Goal: Task Accomplishment & Management: Use online tool/utility

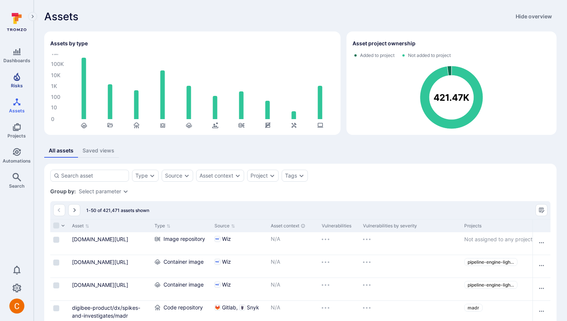
click at [20, 87] on span "Risks" at bounding box center [17, 86] width 12 height 6
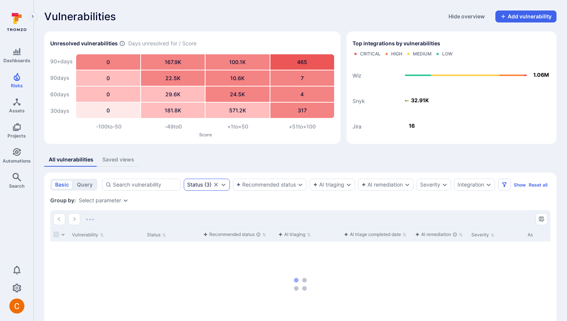
click at [216, 183] on icon "Clear selection" at bounding box center [216, 185] width 6 height 6
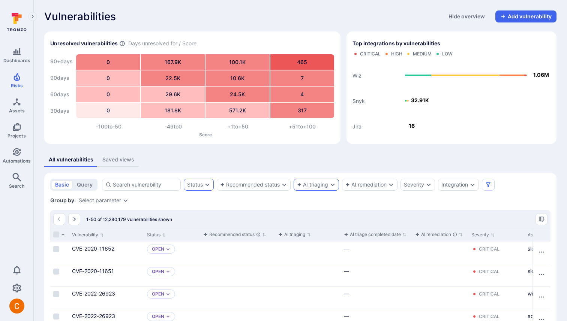
click at [316, 186] on div "AI triaging" at bounding box center [312, 185] width 31 height 6
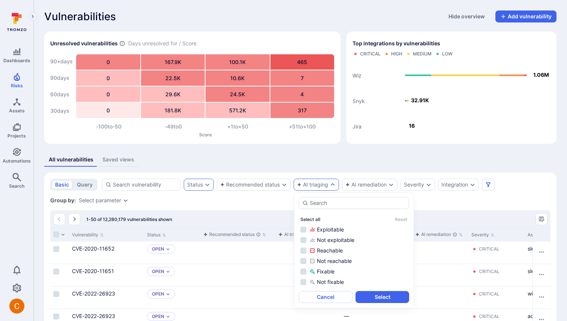
click at [312, 221] on button "Select all" at bounding box center [310, 220] width 20 height 6
click at [380, 299] on button "Select" at bounding box center [383, 297] width 54 height 12
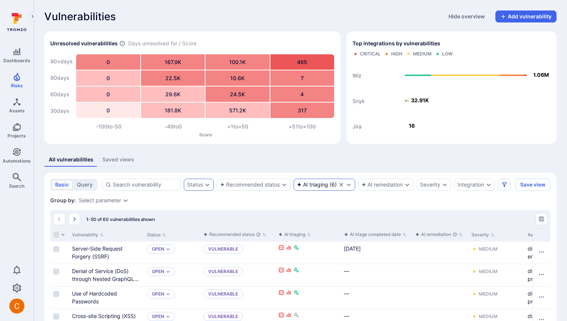
click at [329, 184] on div "AI triaging ( 6 )" at bounding box center [317, 185] width 40 height 6
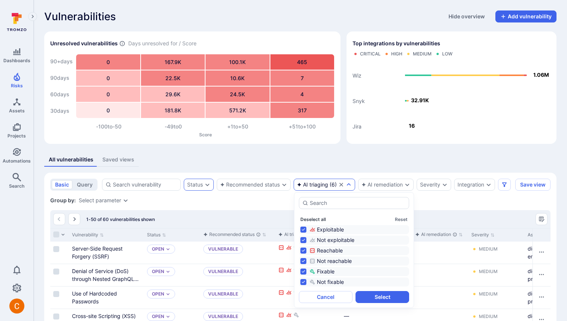
click at [314, 219] on button "Deselect all" at bounding box center [313, 220] width 26 height 6
click at [321, 230] on div "Exploitable" at bounding box center [358, 230] width 98 height 8
click at [381, 295] on button "Select" at bounding box center [383, 297] width 54 height 12
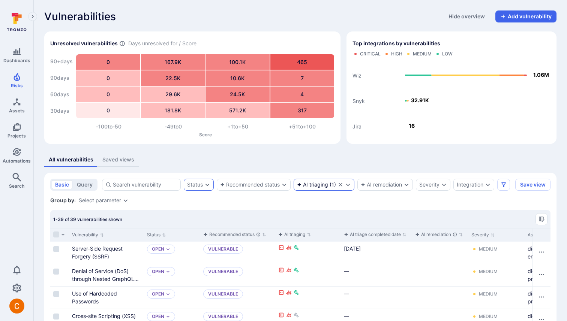
click at [342, 185] on icon "Clear selection" at bounding box center [341, 185] width 6 height 6
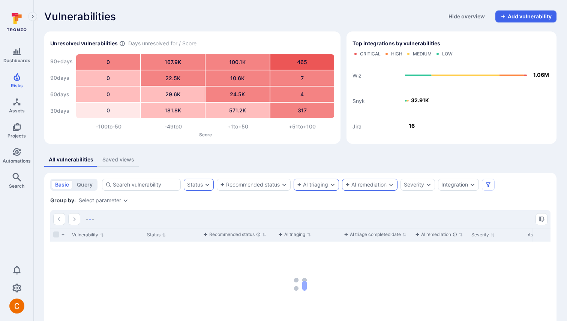
click at [364, 184] on div "AI remediation" at bounding box center [365, 185] width 41 height 6
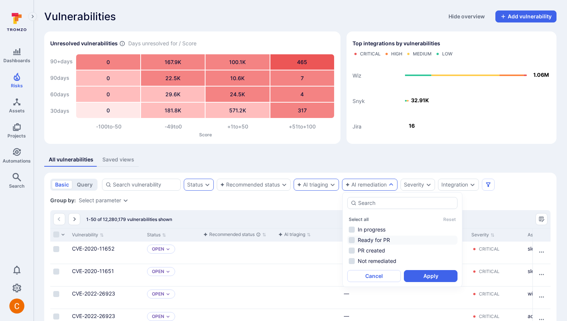
click at [381, 241] on li "Ready for PR" at bounding box center [402, 240] width 110 height 9
click at [430, 277] on button "Apply" at bounding box center [431, 276] width 54 height 12
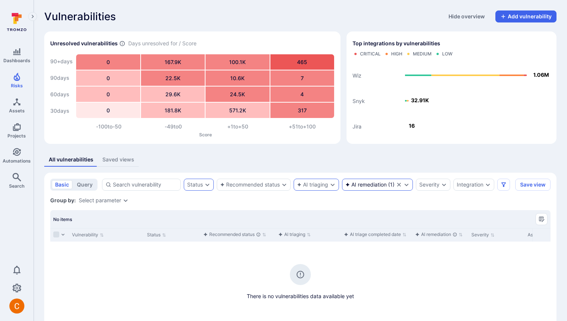
click at [398, 183] on icon "Clear selection" at bounding box center [399, 185] width 4 height 4
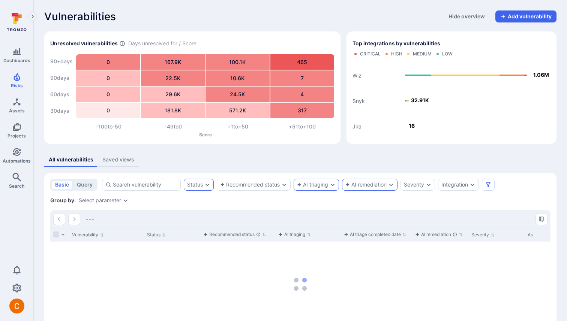
click at [379, 185] on div "AI remediation" at bounding box center [365, 185] width 41 height 6
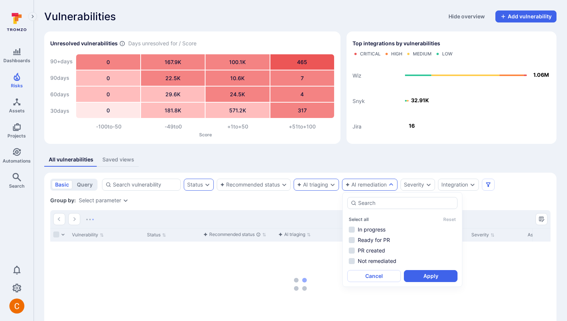
click at [314, 212] on div at bounding box center [300, 219] width 500 height 18
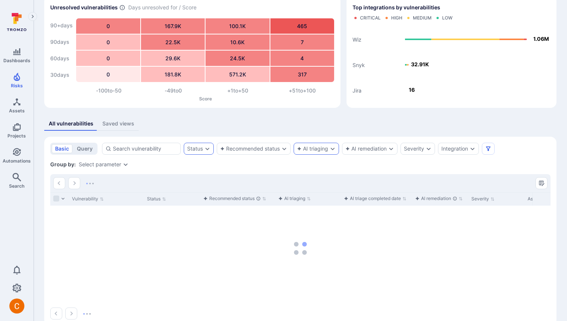
scroll to position [51, 0]
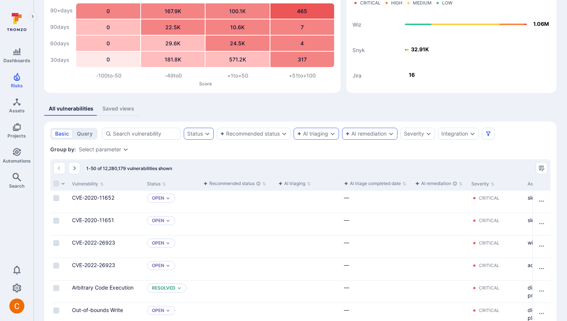
click at [363, 132] on div "AI remediation" at bounding box center [365, 134] width 41 height 6
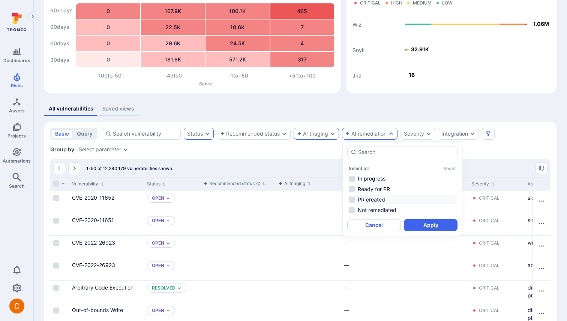
click at [377, 199] on li "PR created" at bounding box center [402, 199] width 110 height 9
click at [425, 225] on button "Apply" at bounding box center [431, 225] width 54 height 12
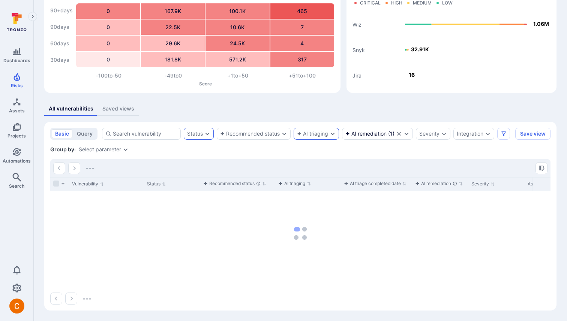
scroll to position [36, 0]
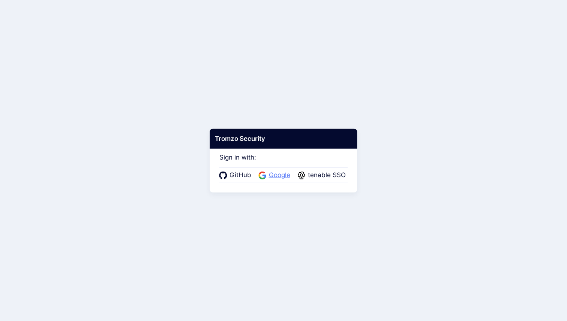
click at [274, 171] on span "Google" at bounding box center [280, 176] width 26 height 10
